Goal: Information Seeking & Learning: Learn about a topic

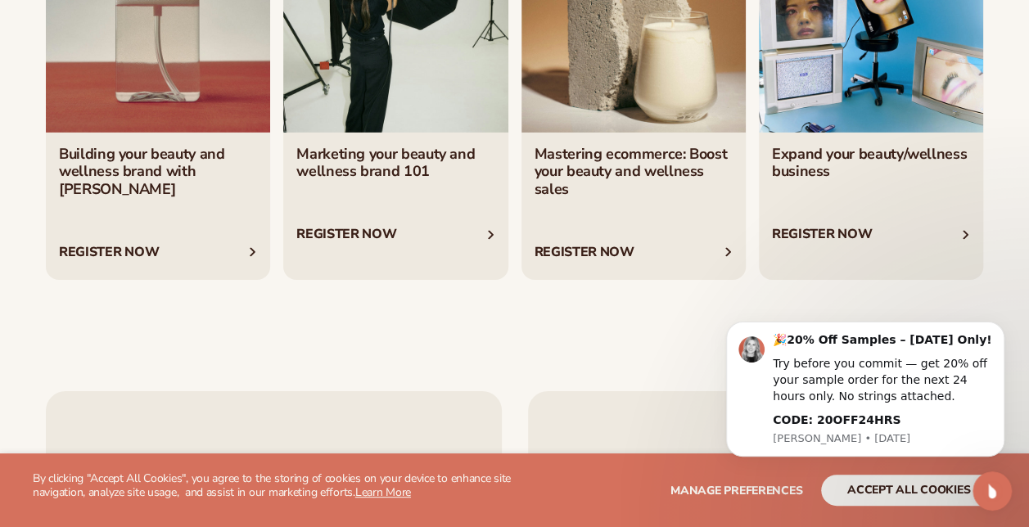
scroll to position [6302, 0]
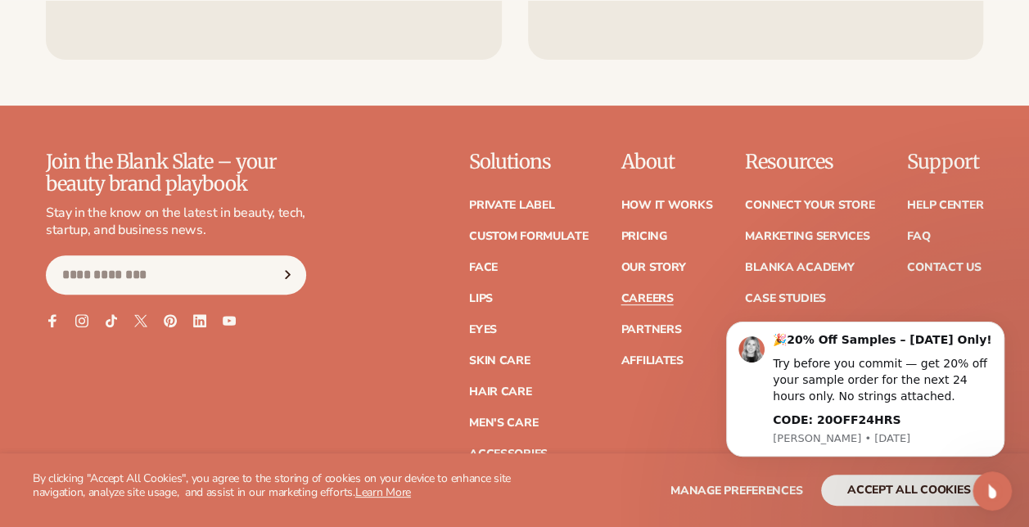
click at [655, 293] on link "Careers" at bounding box center [646, 298] width 52 height 11
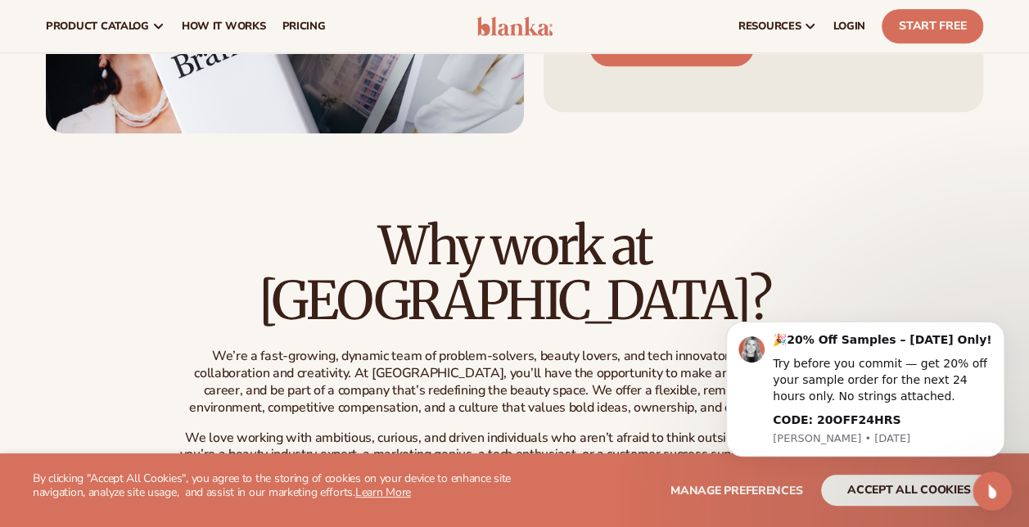
scroll to position [327, 0]
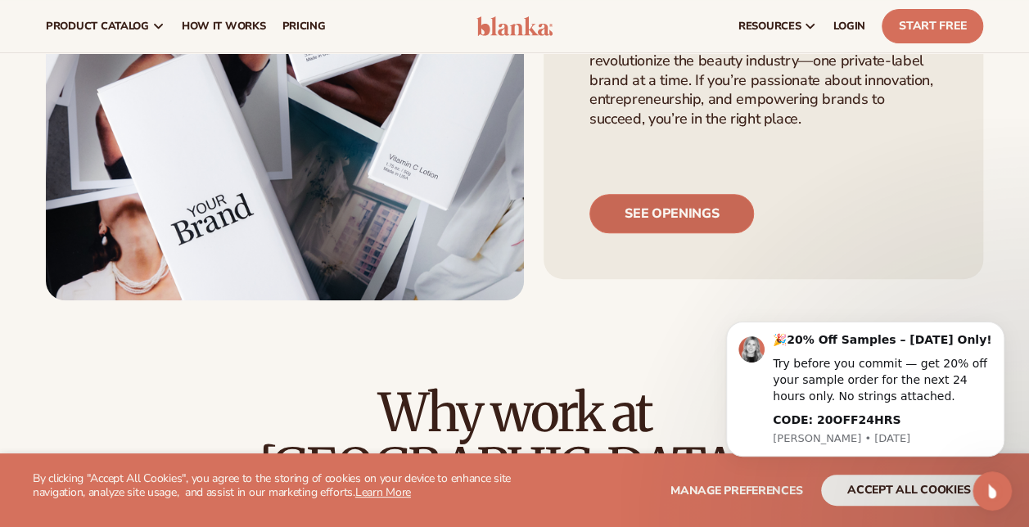
click at [660, 201] on link "See openings" at bounding box center [671, 213] width 165 height 39
